Goal: Communication & Community: Answer question/provide support

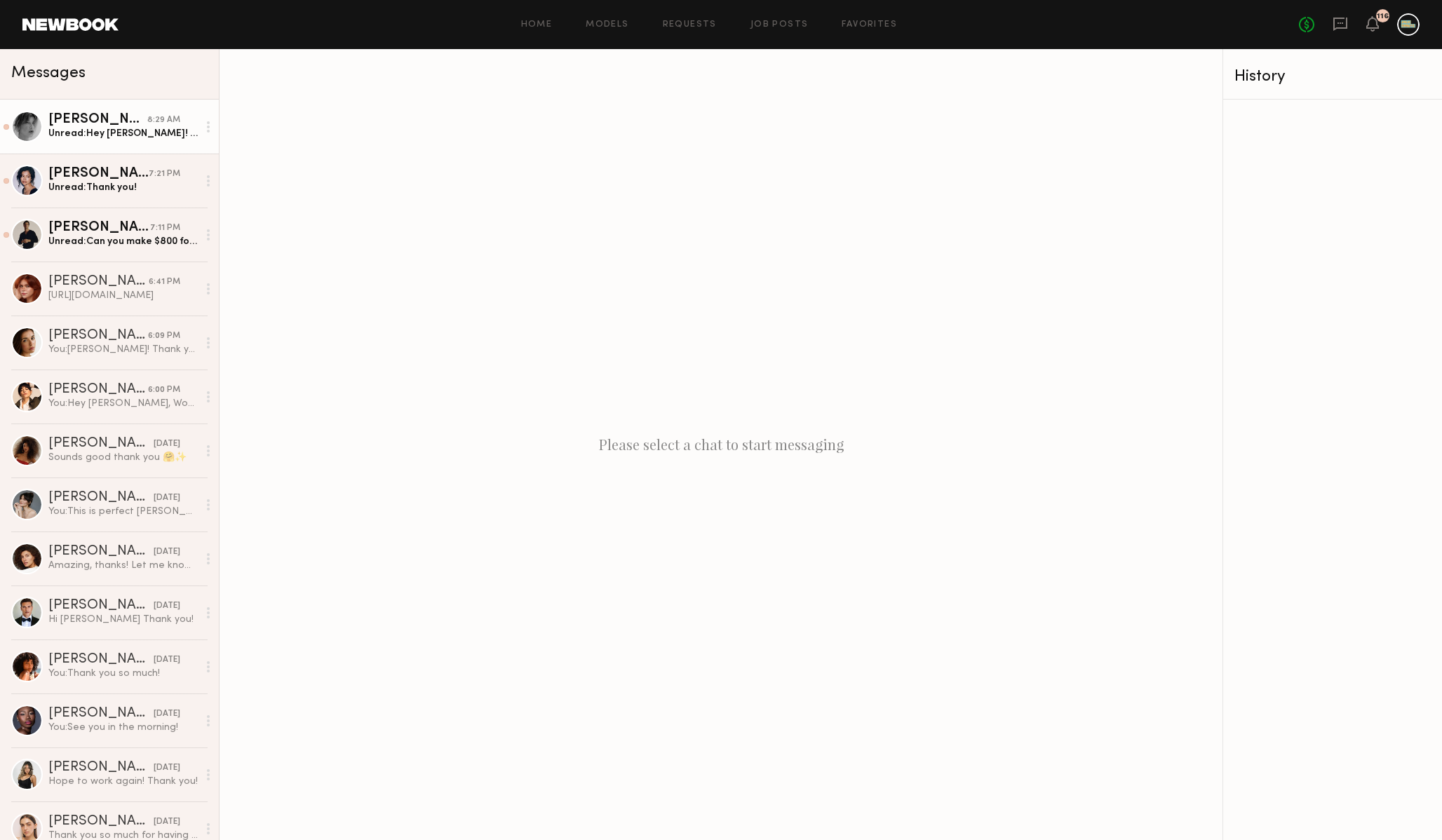
click at [126, 139] on div "Unread: Hey [PERSON_NAME]! So sorry for the delay! It is looking like [DATE] I …" at bounding box center [123, 134] width 150 height 13
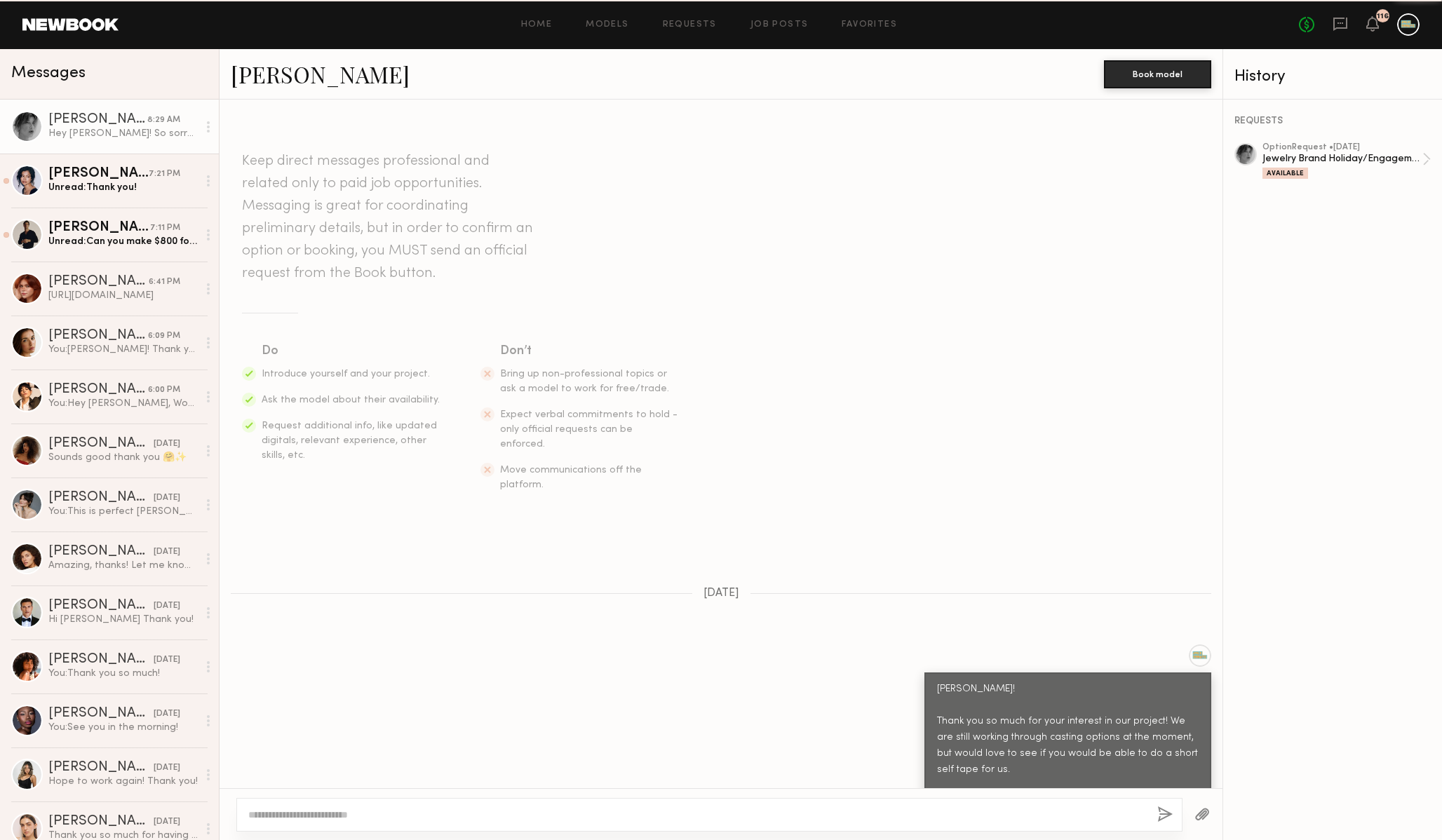
scroll to position [569, 0]
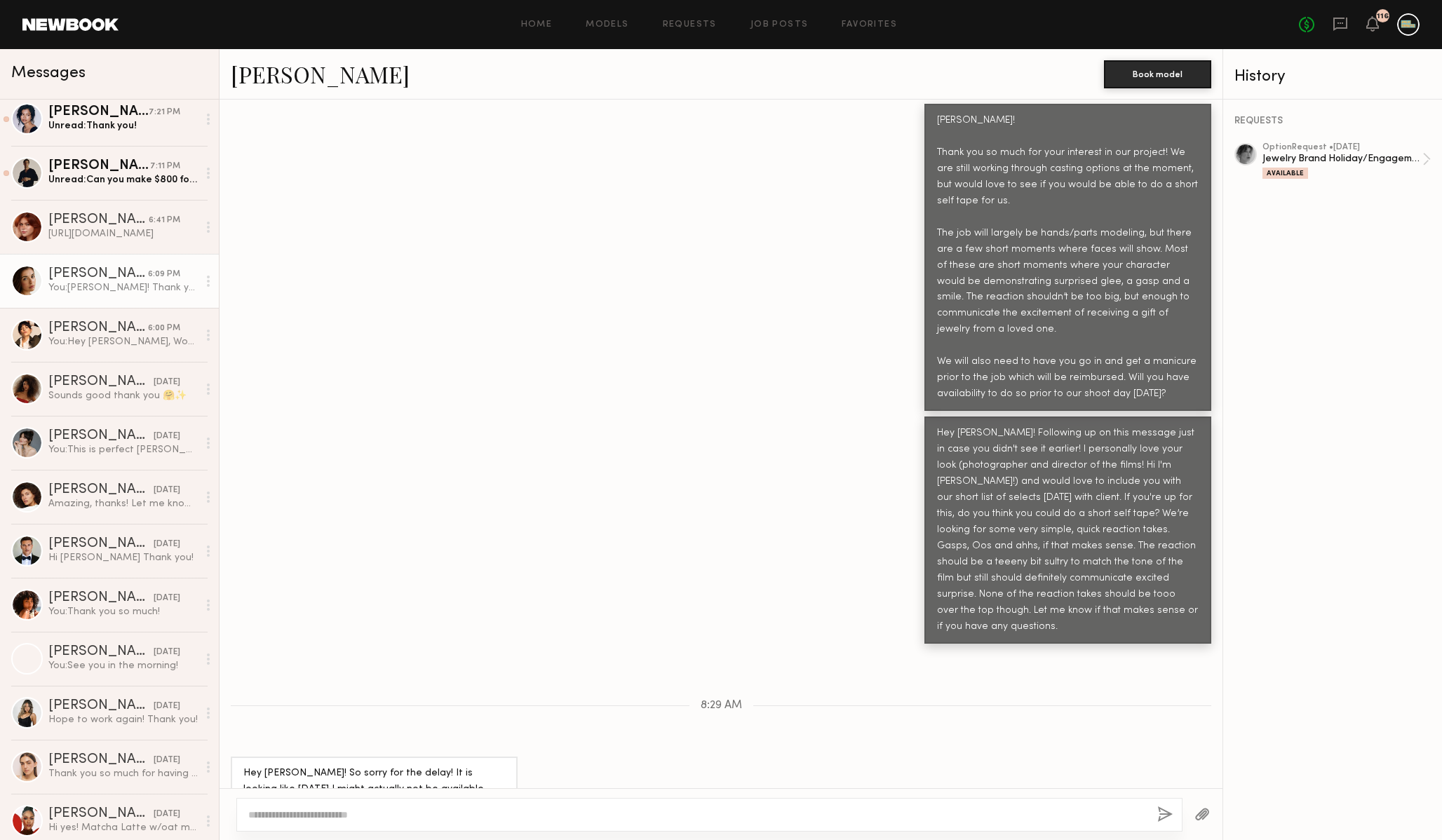
scroll to position [65, 0]
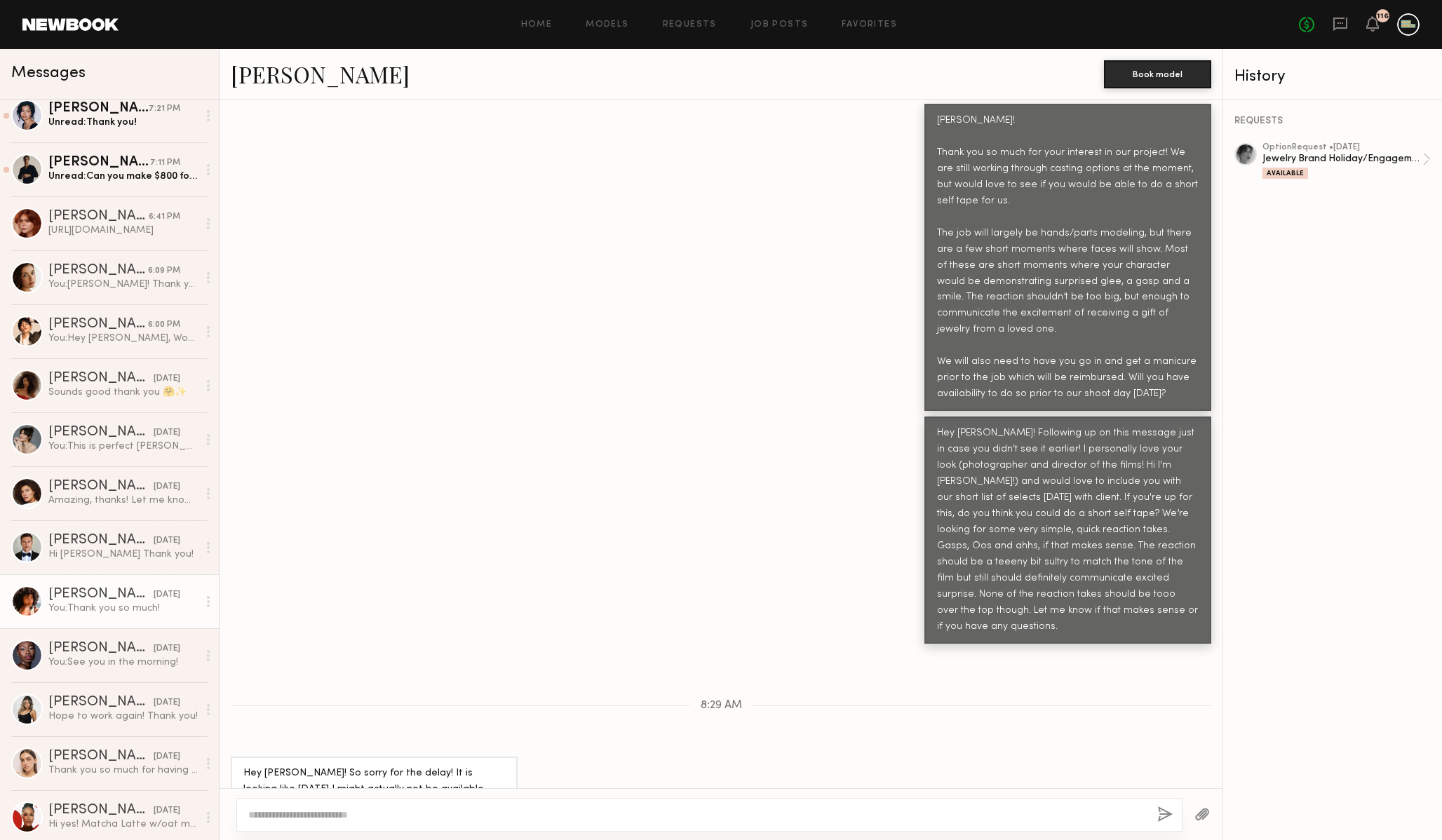
click at [96, 594] on div "[PERSON_NAME]" at bounding box center [101, 594] width 105 height 14
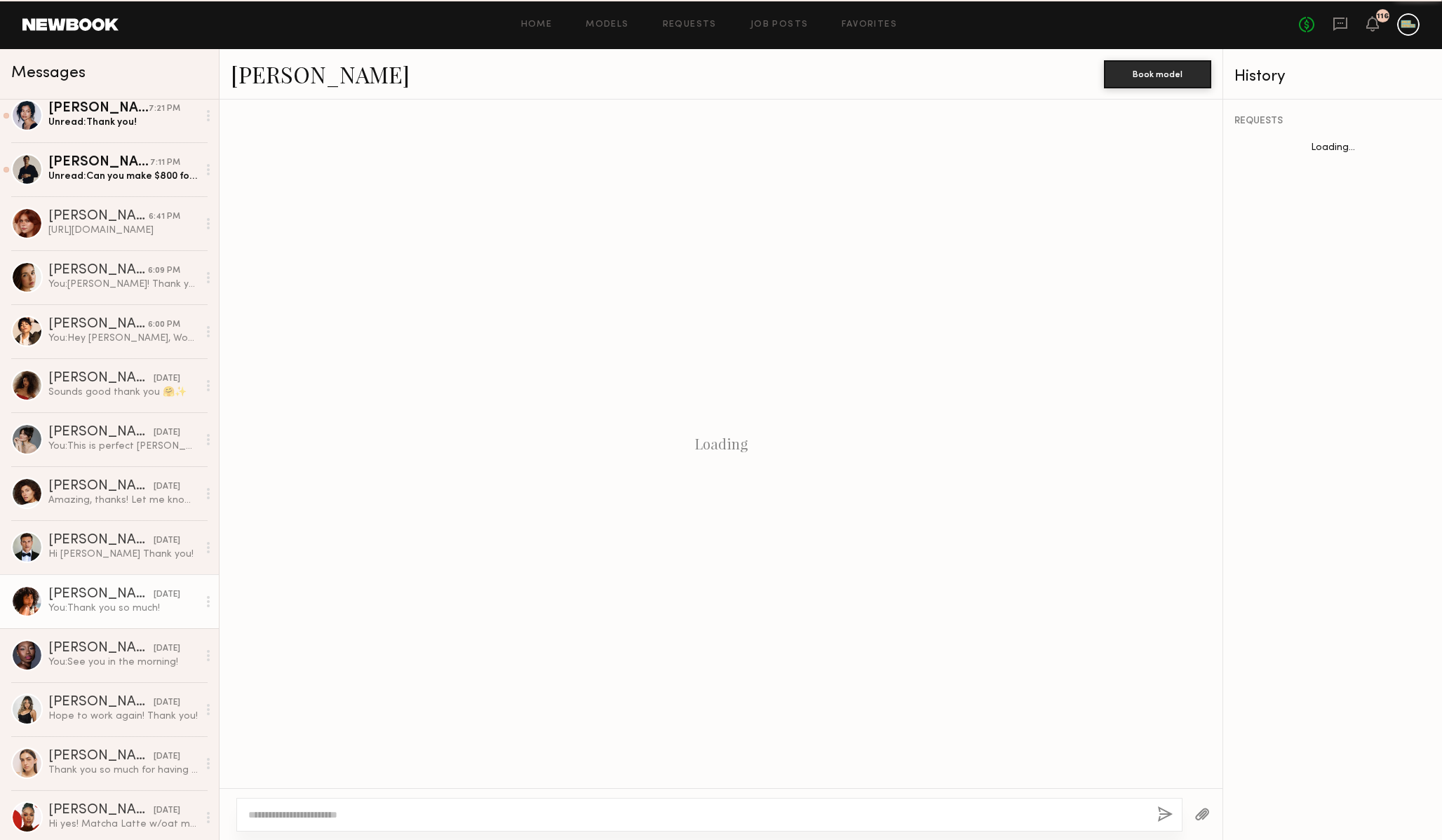
scroll to position [593, 0]
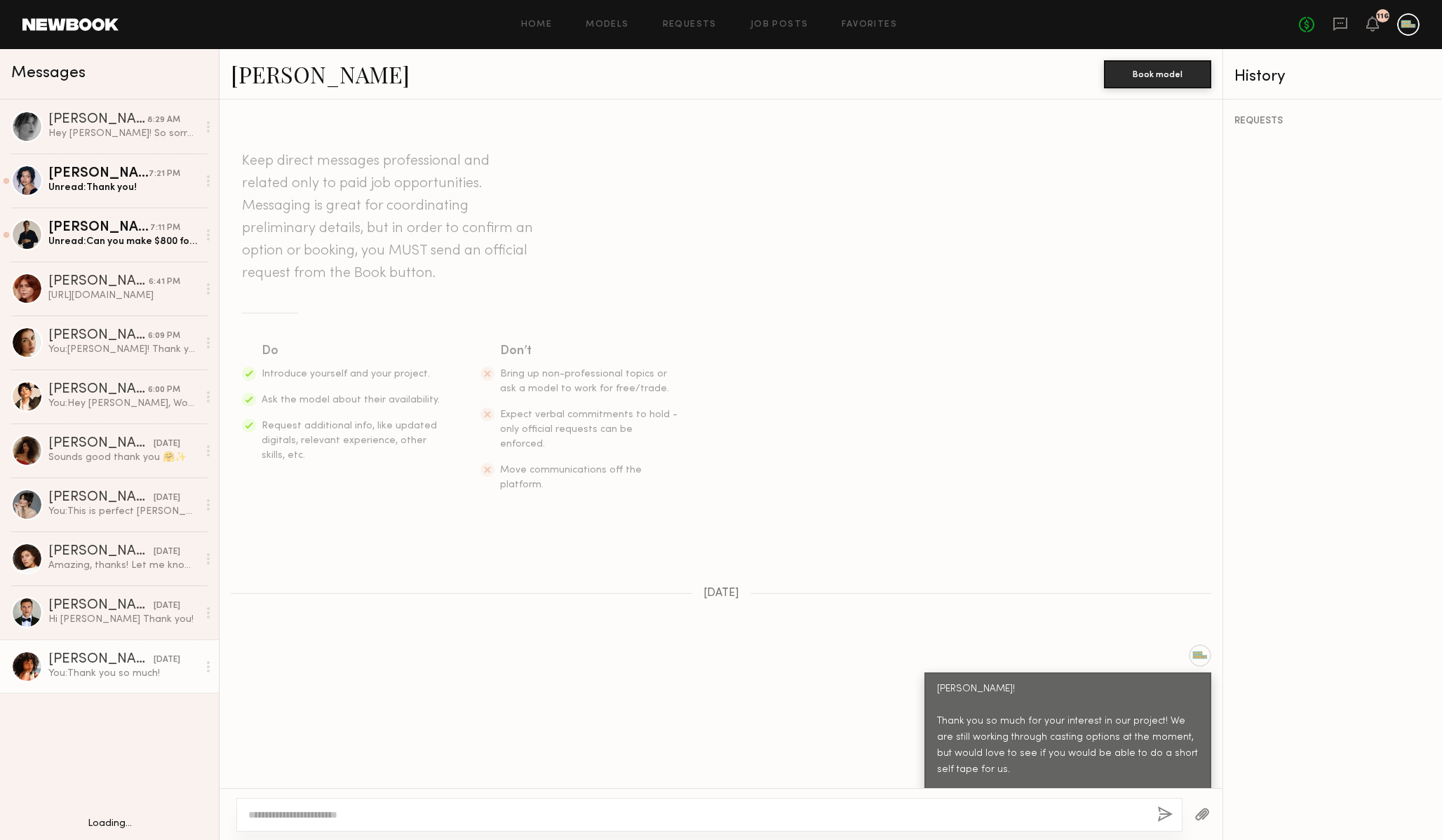
scroll to position [593, 0]
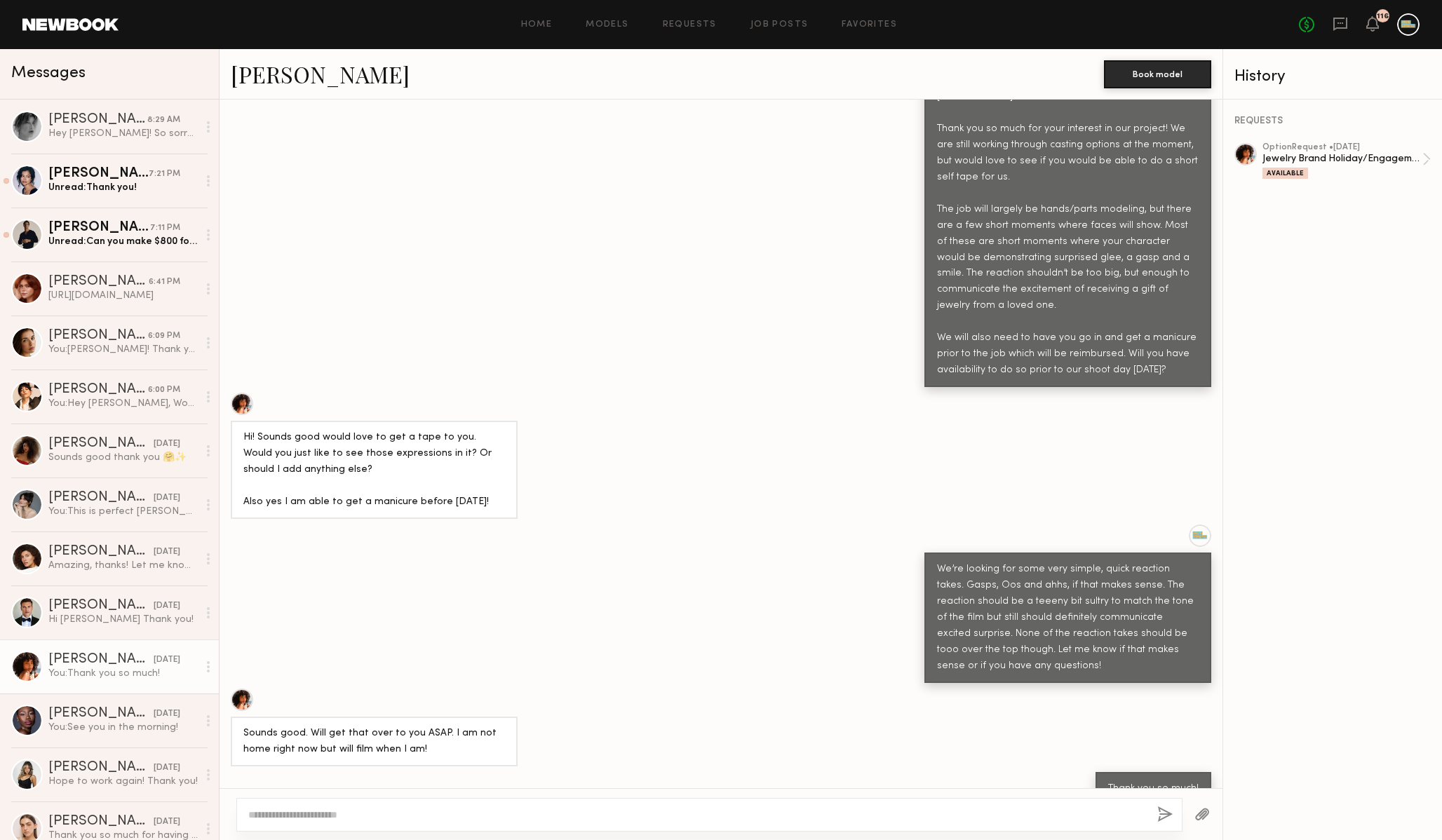
click at [563, 813] on textarea at bounding box center [697, 815] width 898 height 14
type textarea "**********"
click at [1161, 816] on button "button" at bounding box center [1165, 815] width 15 height 17
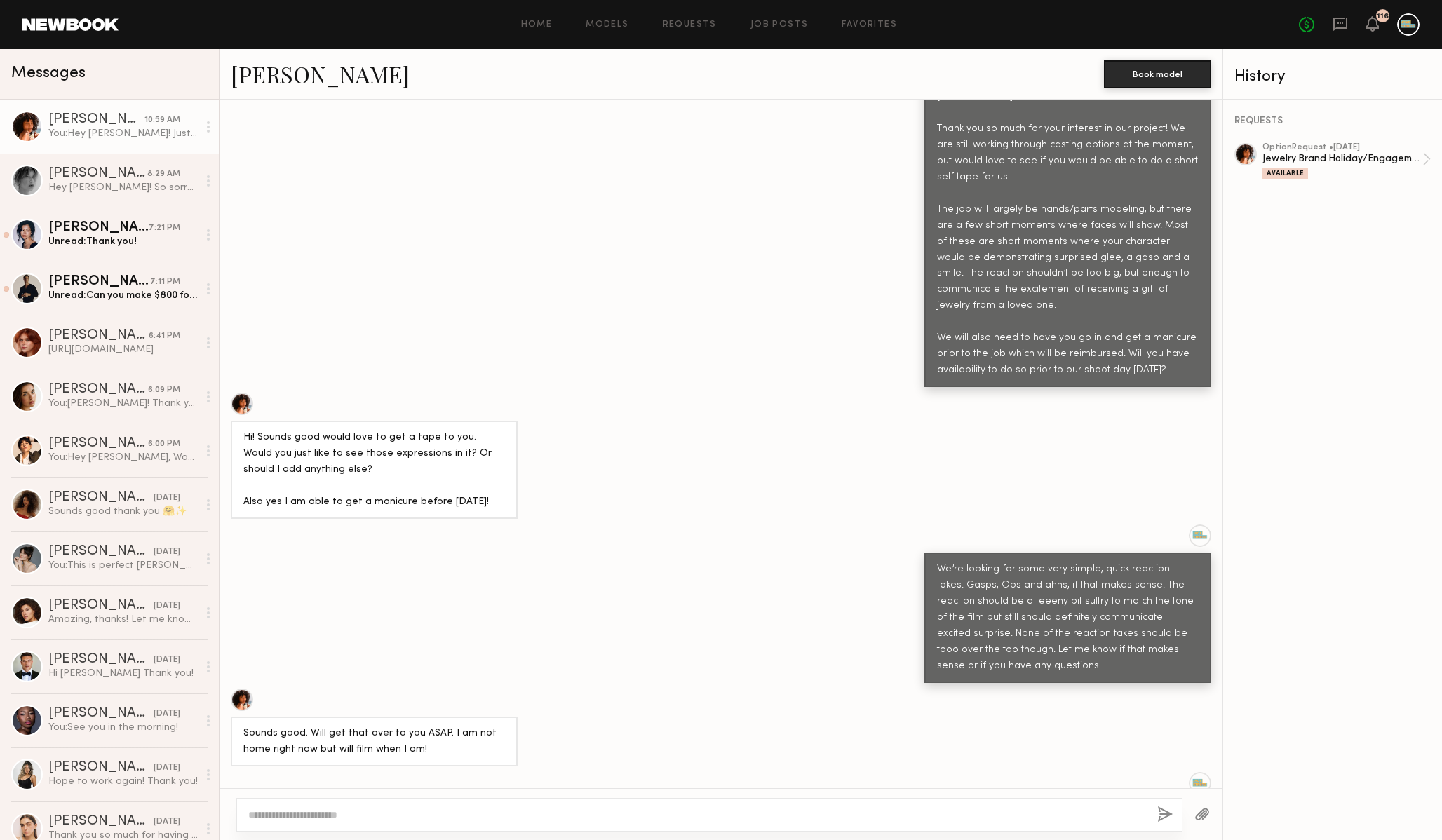
scroll to position [873, 0]
